Goal: Find specific page/section: Find specific page/section

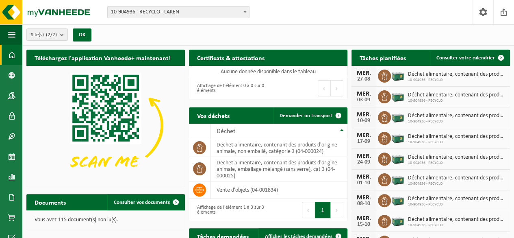
click at [417, 78] on span "10-904936 - RECYCLO" at bounding box center [457, 80] width 98 height 5
click at [395, 76] on img at bounding box center [398, 75] width 14 height 14
click at [383, 76] on icon at bounding box center [384, 76] width 8 height 8
click at [21, 194] on link "Documents" at bounding box center [11, 197] width 22 height 20
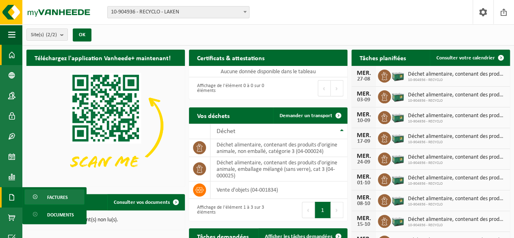
click at [47, 197] on span "Factures" at bounding box center [57, 196] width 21 height 15
